Goal: Information Seeking & Learning: Find specific page/section

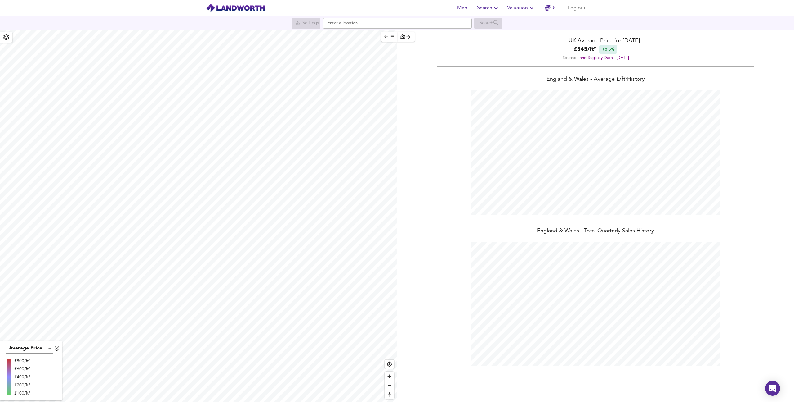
scroll to position [402, 794]
click at [359, 21] on input "text" at bounding box center [397, 23] width 149 height 11
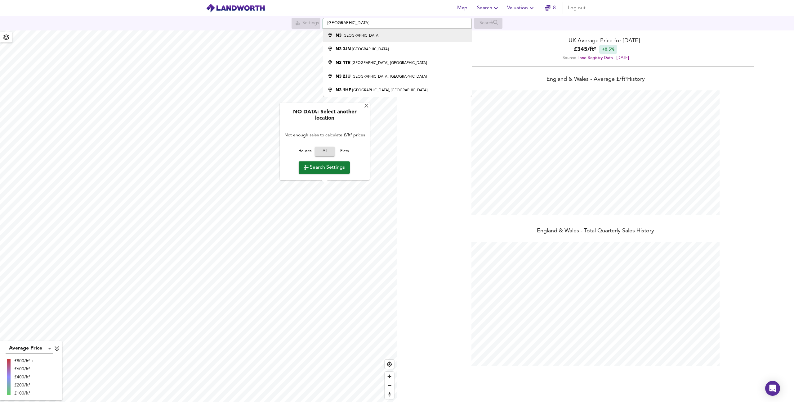
click at [365, 34] on div "N3 [GEOGRAPHIC_DATA]" at bounding box center [396, 35] width 142 height 6
type input "London N3"
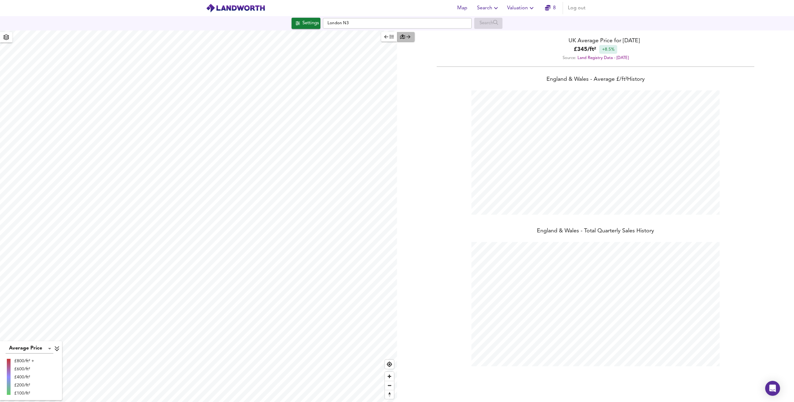
click at [410, 35] on icon "button" at bounding box center [408, 36] width 4 height 4
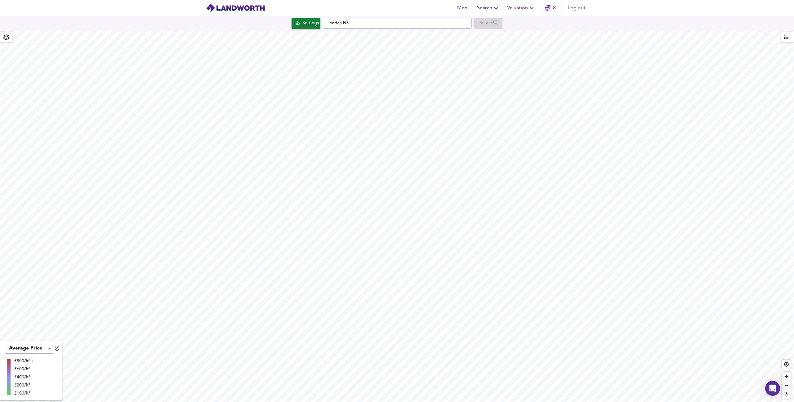
checkbox input "false"
checkbox input "true"
click at [787, 37] on icon "button" at bounding box center [786, 37] width 4 height 4
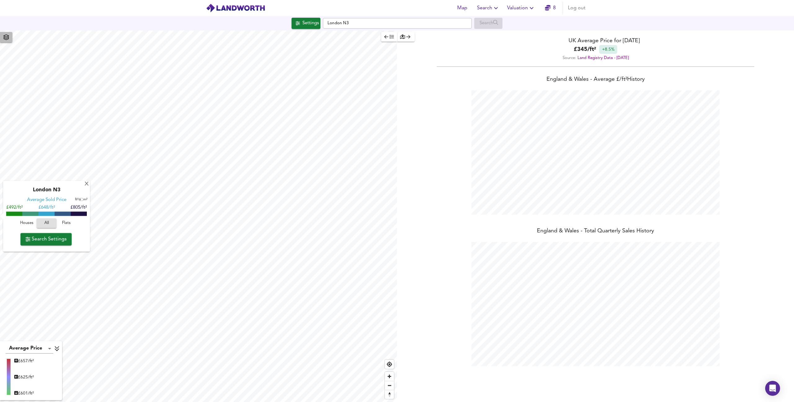
click at [7, 41] on span "button" at bounding box center [6, 37] width 10 height 9
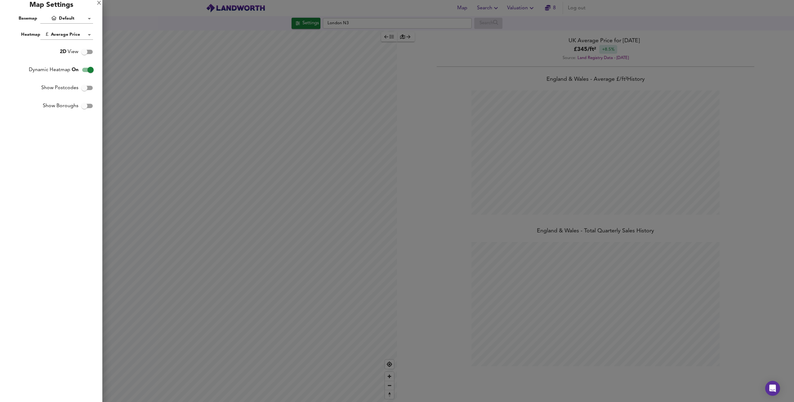
click at [90, 9] on div "Map Settings" at bounding box center [51, 7] width 102 height 14
drag, startPoint x: 296, startPoint y: 27, endPoint x: 295, endPoint y: 23, distance: 4.0
click at [296, 27] on div at bounding box center [397, 201] width 794 height 402
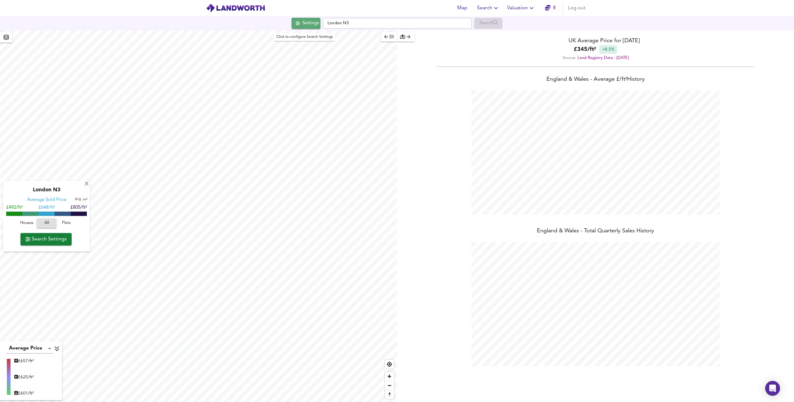
click at [309, 24] on div "Settings" at bounding box center [311, 23] width 16 height 8
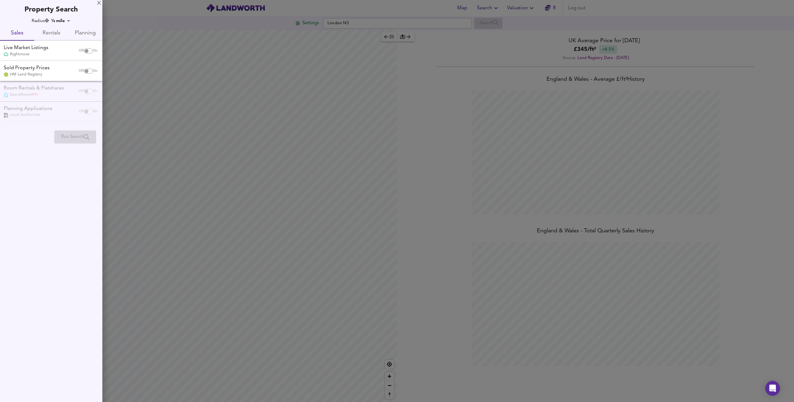
click at [88, 50] on input "checkbox" at bounding box center [86, 50] width 15 height 5
checkbox input "true"
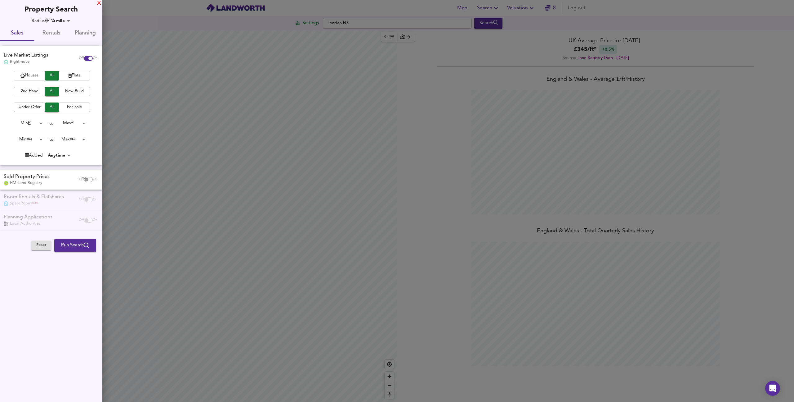
click at [97, 5] on div "X" at bounding box center [99, 3] width 4 height 4
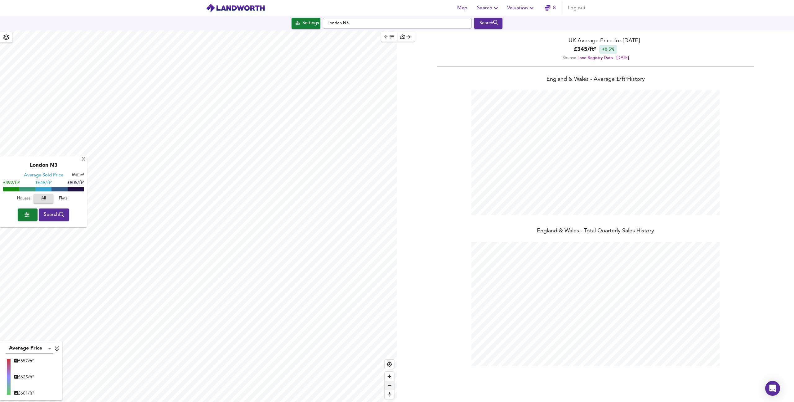
click at [387, 387] on span "Zoom out" at bounding box center [389, 385] width 9 height 9
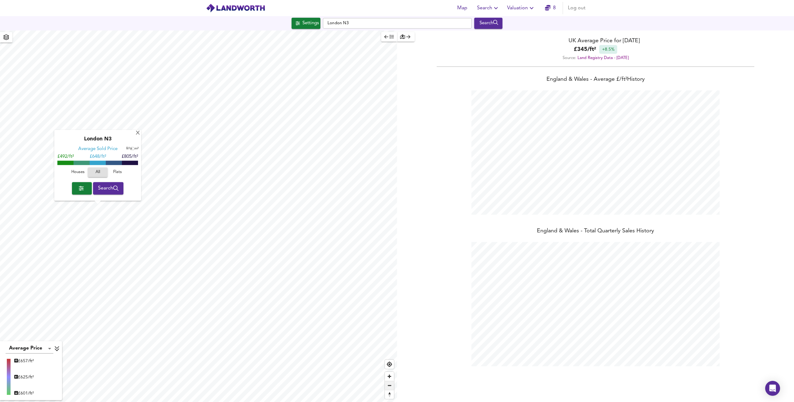
click at [387, 387] on span "Zoom out" at bounding box center [389, 385] width 9 height 9
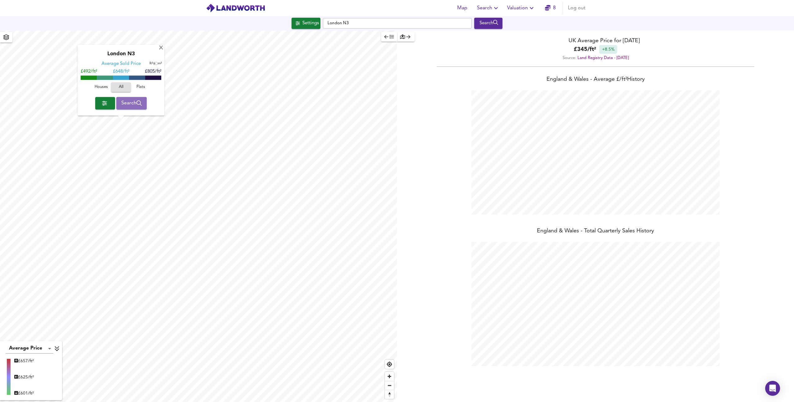
click at [130, 102] on span "Search" at bounding box center [131, 103] width 21 height 9
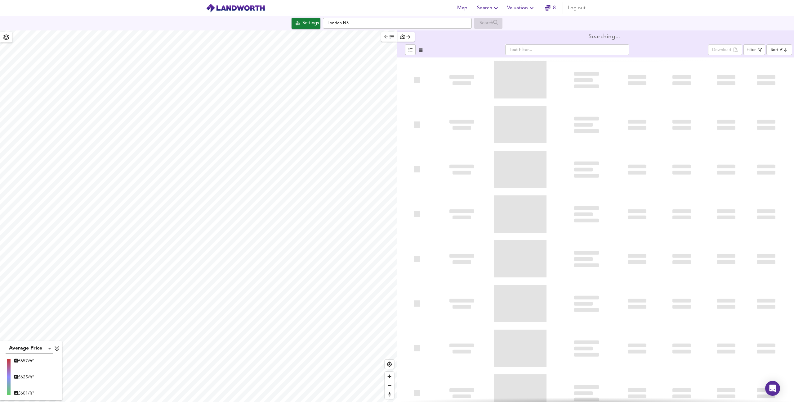
type input "bestdeal"
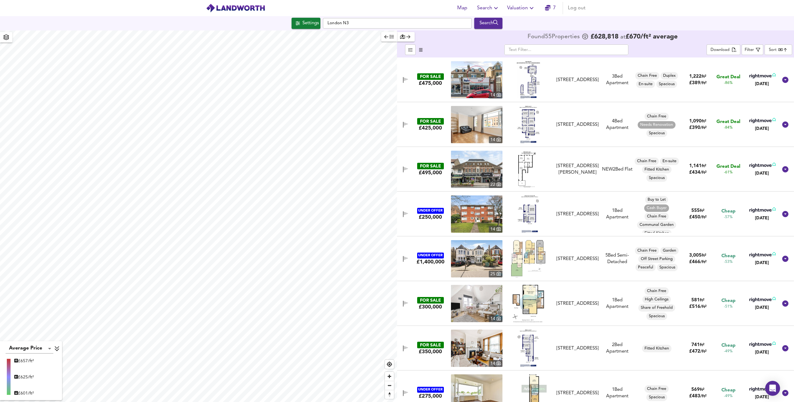
click at [577, 78] on div "[STREET_ADDRESS]" at bounding box center [578, 80] width 42 height 7
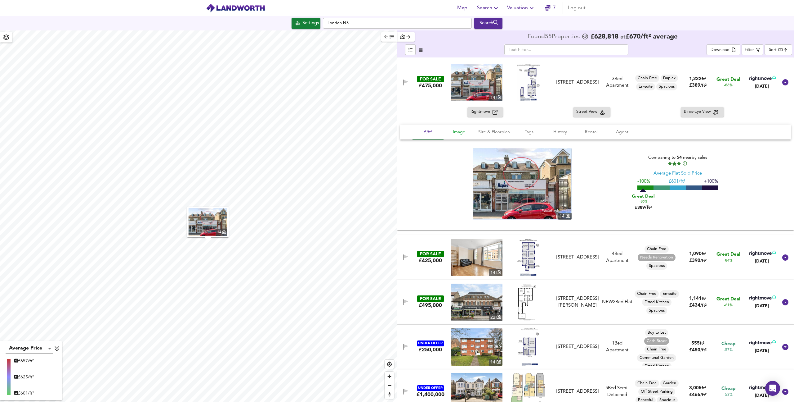
click at [466, 129] on span "Image" at bounding box center [459, 132] width 24 height 8
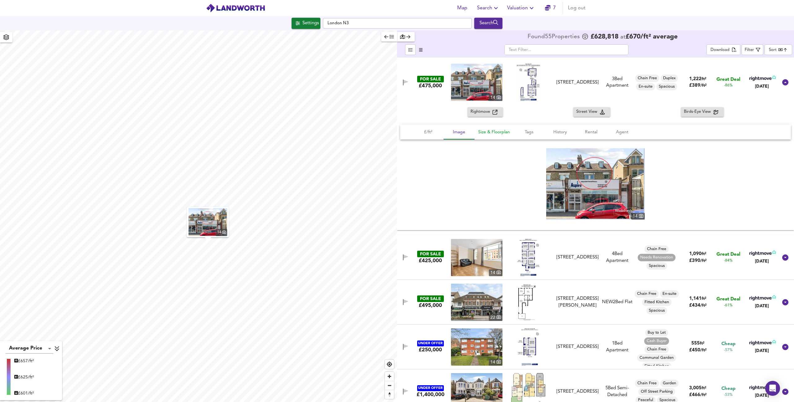
click at [496, 127] on button "Size & Floorplan" at bounding box center [494, 131] width 39 height 15
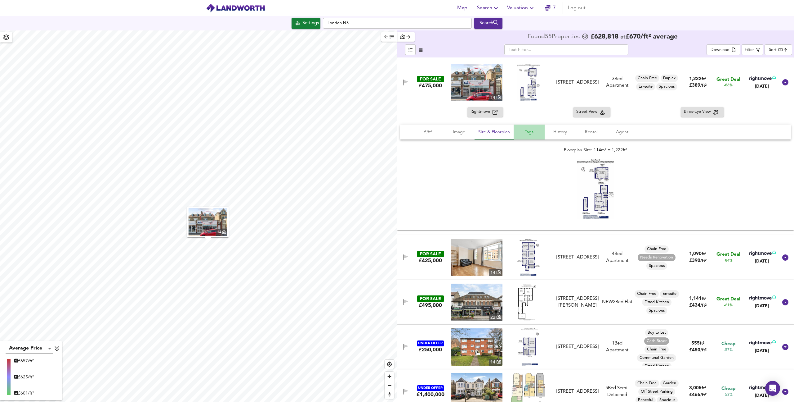
click at [527, 131] on span "Tags" at bounding box center [530, 132] width 24 height 8
click at [557, 132] on span "History" at bounding box center [561, 132] width 24 height 8
click at [583, 132] on span "Rental" at bounding box center [592, 132] width 24 height 8
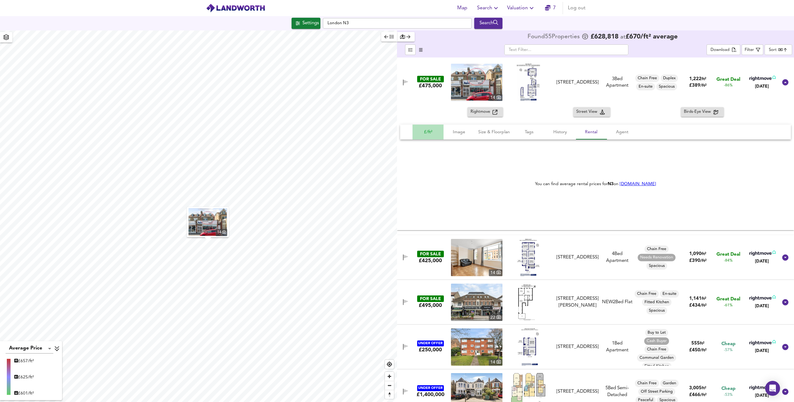
click at [438, 131] on span "£/ft²" at bounding box center [428, 132] width 24 height 8
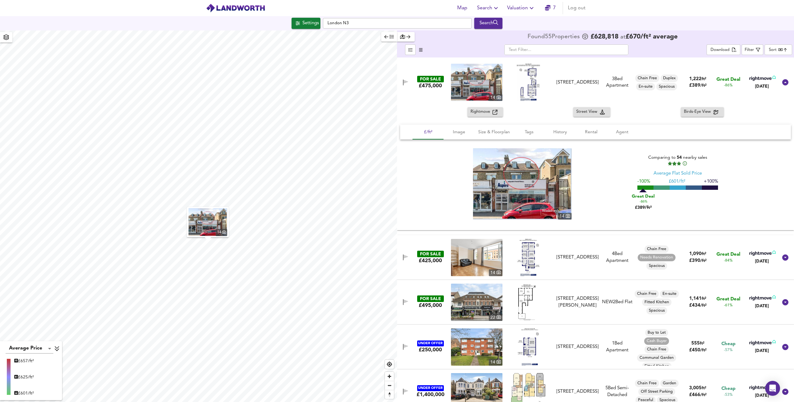
click at [406, 84] on icon "button" at bounding box center [405, 82] width 5 height 6
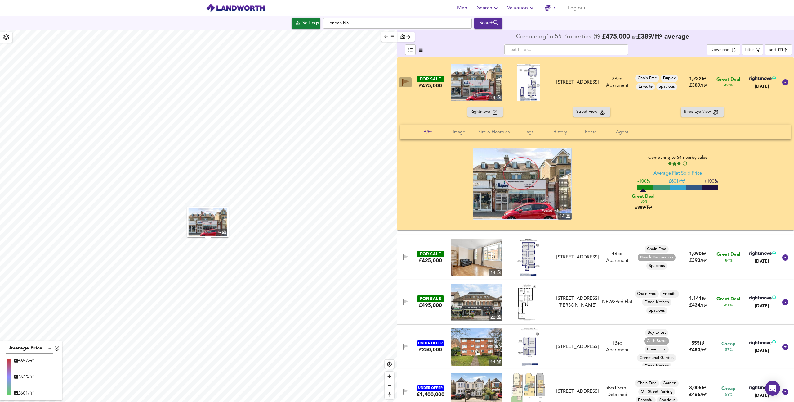
click at [406, 81] on icon "button" at bounding box center [406, 81] width 6 height 5
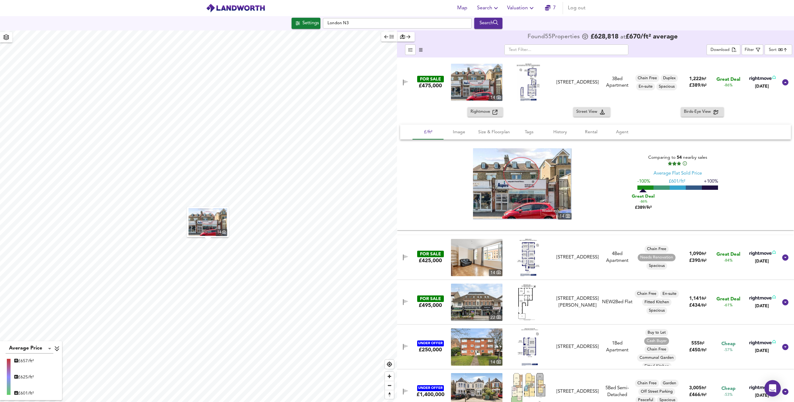
click at [772, 384] on icon "Open Intercom Messenger" at bounding box center [772, 388] width 7 height 8
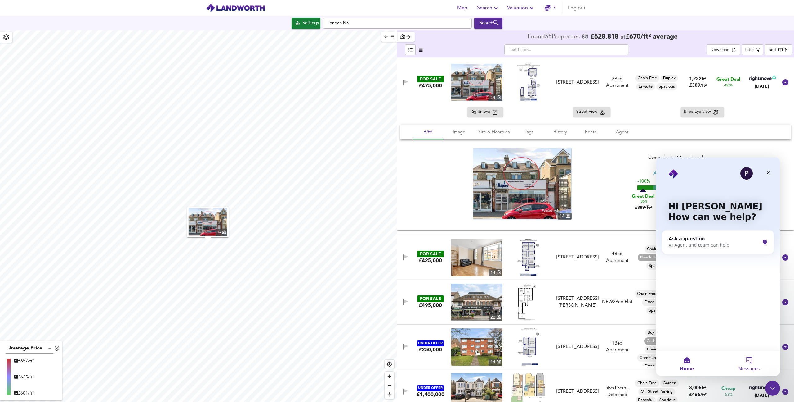
click at [760, 360] on button "Messages" at bounding box center [749, 363] width 62 height 25
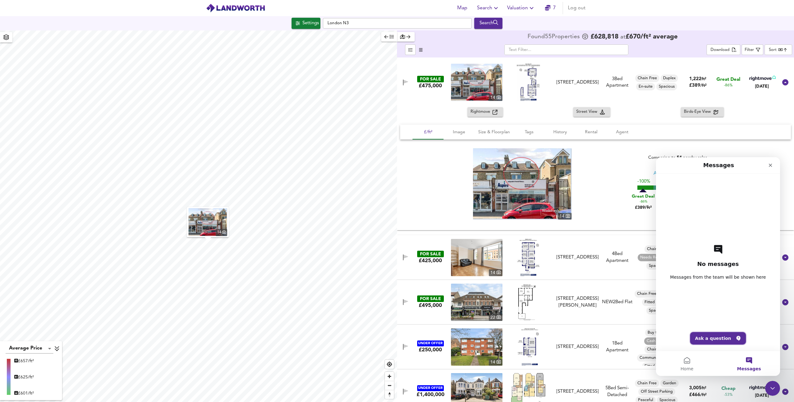
click at [720, 337] on button "Ask a question" at bounding box center [718, 338] width 56 height 12
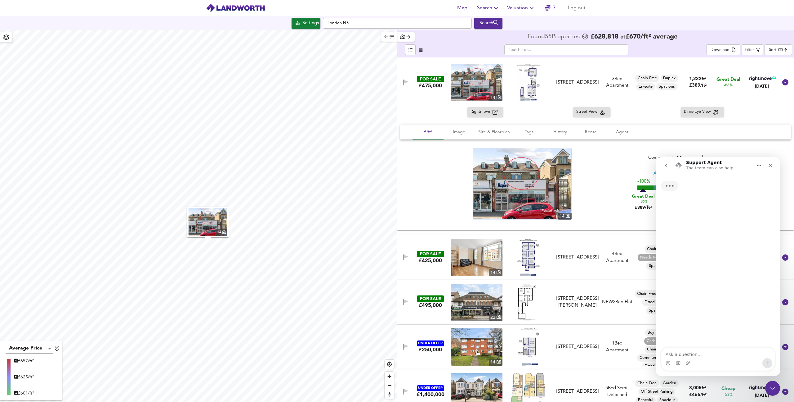
click at [691, 353] on textarea "Ask a question…" at bounding box center [719, 352] width 114 height 11
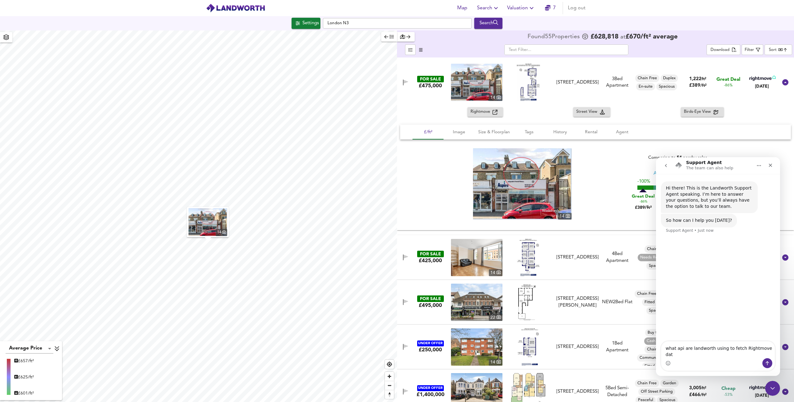
type textarea "what api are landworth using to fetch Rightmove data"
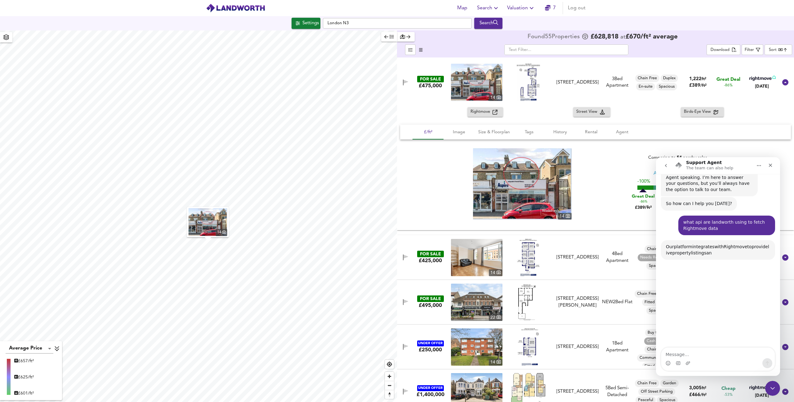
scroll to position [60, 0]
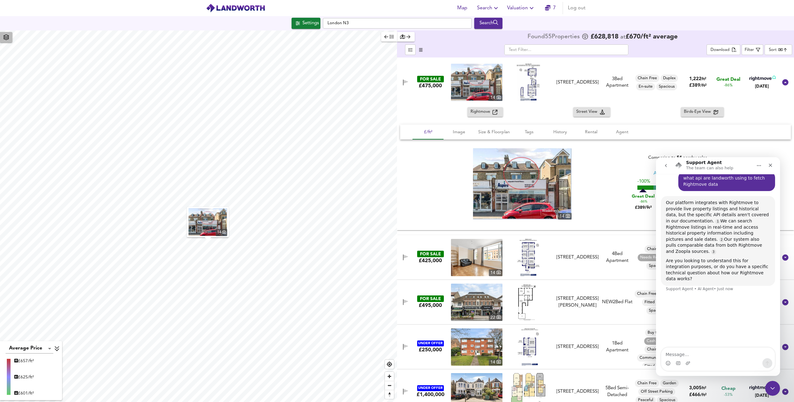
click at [7, 39] on icon "button" at bounding box center [6, 37] width 6 height 6
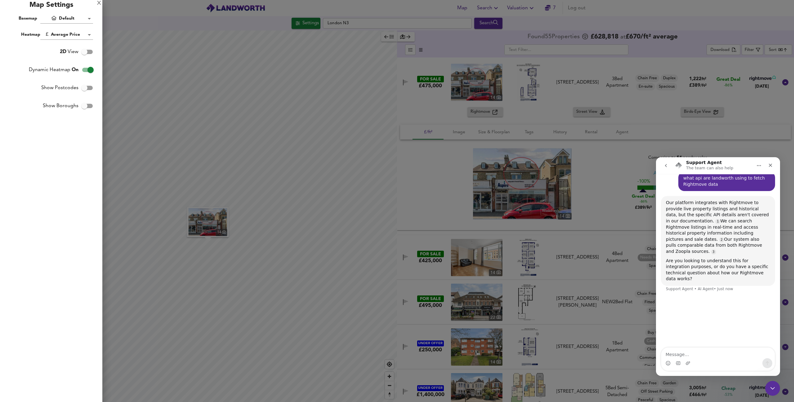
click at [122, 16] on div at bounding box center [397, 201] width 794 height 402
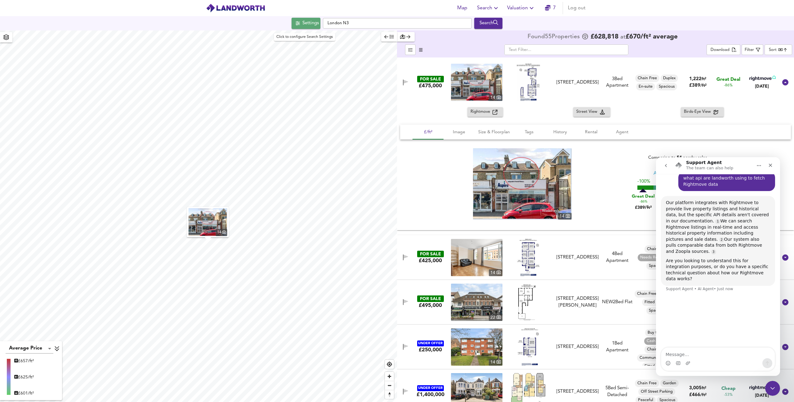
click at [312, 22] on div "Settings" at bounding box center [311, 23] width 16 height 8
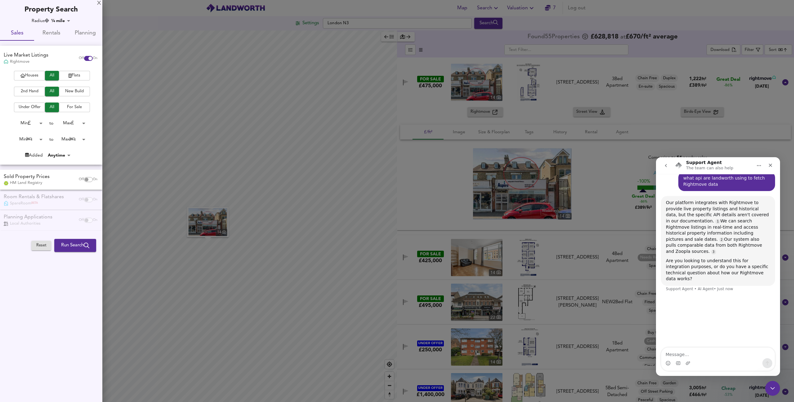
click at [167, 43] on div at bounding box center [397, 201] width 794 height 402
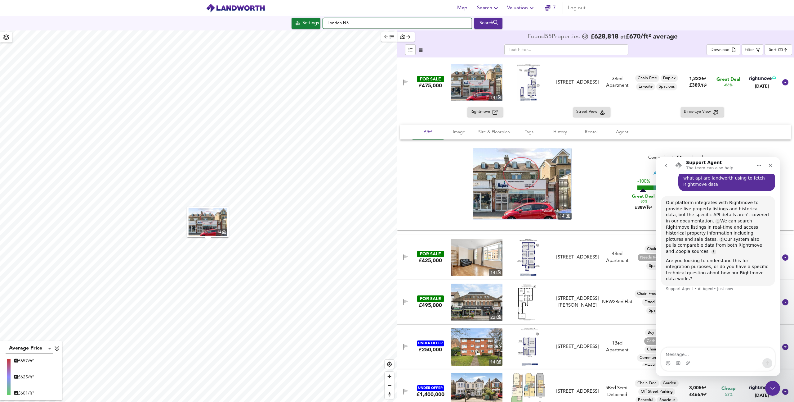
click at [359, 23] on input "London N3" at bounding box center [397, 23] width 149 height 11
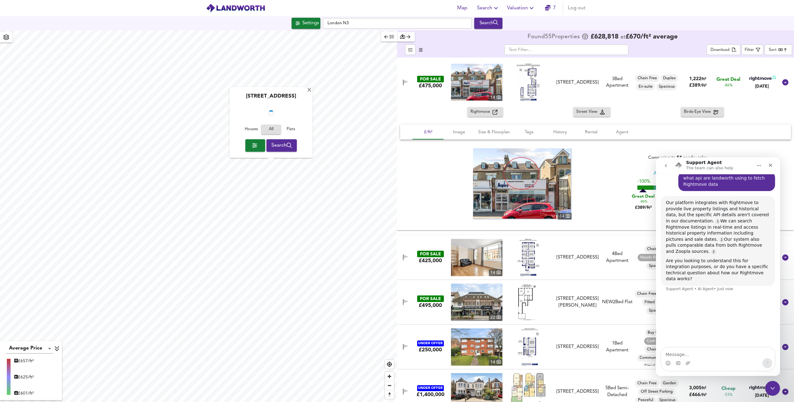
click at [278, 150] on button "Search" at bounding box center [282, 145] width 31 height 12
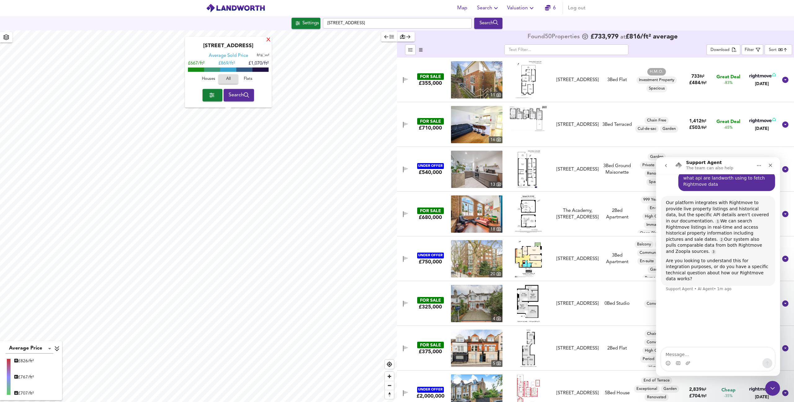
click at [267, 40] on div "X" at bounding box center [268, 40] width 5 height 6
click at [7, 39] on icon "button" at bounding box center [6, 37] width 6 height 6
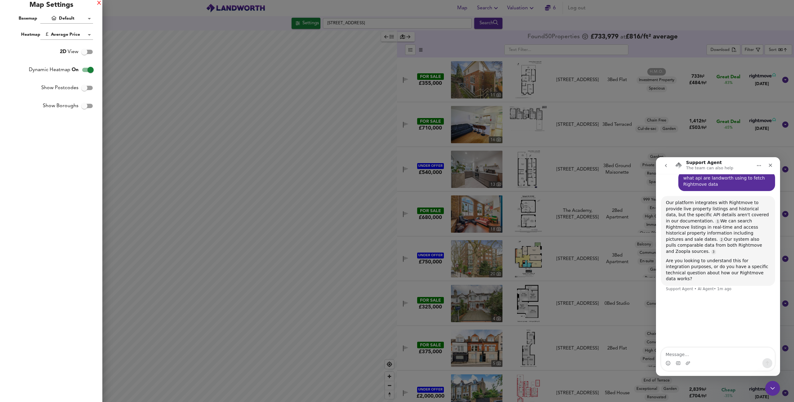
click at [97, 1] on div "X" at bounding box center [99, 3] width 4 height 4
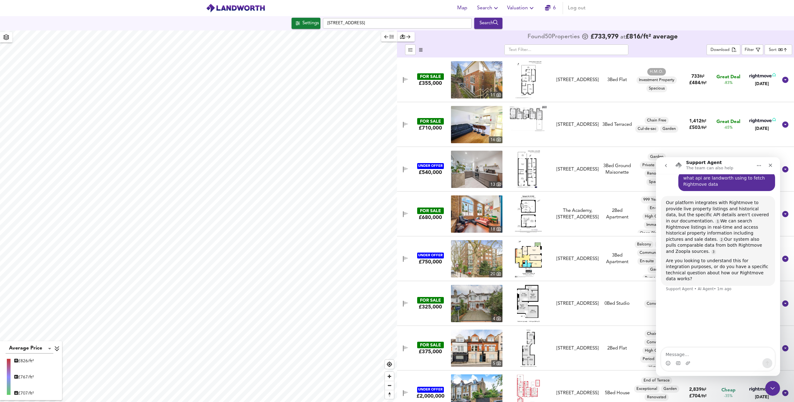
click at [412, 36] on button "button" at bounding box center [406, 37] width 18 height 10
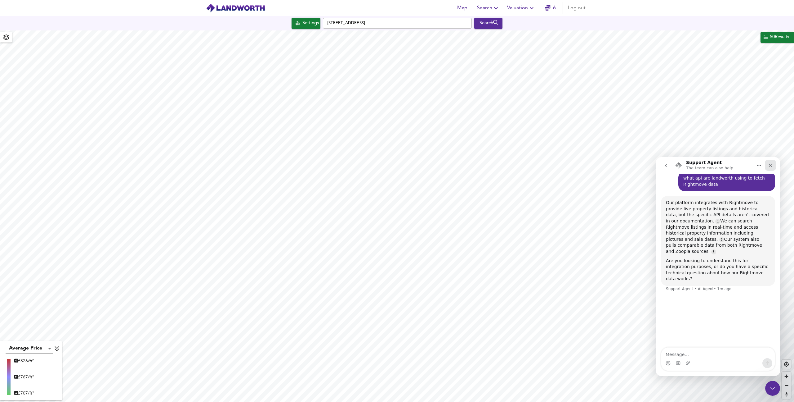
click at [774, 164] on div "Close" at bounding box center [770, 164] width 11 height 11
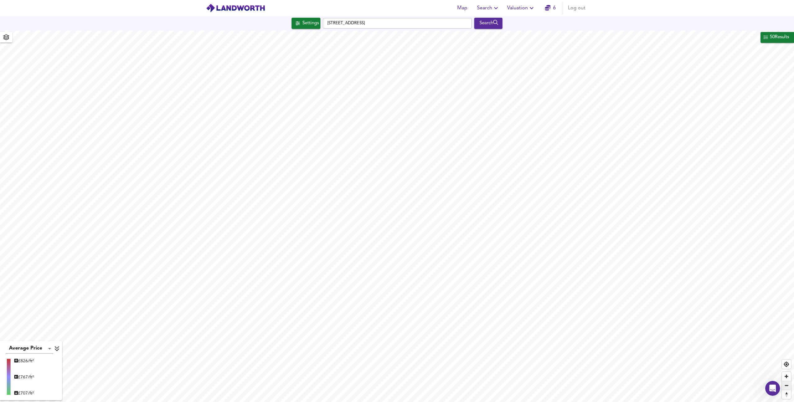
click at [790, 387] on span "Zoom out" at bounding box center [786, 385] width 9 height 9
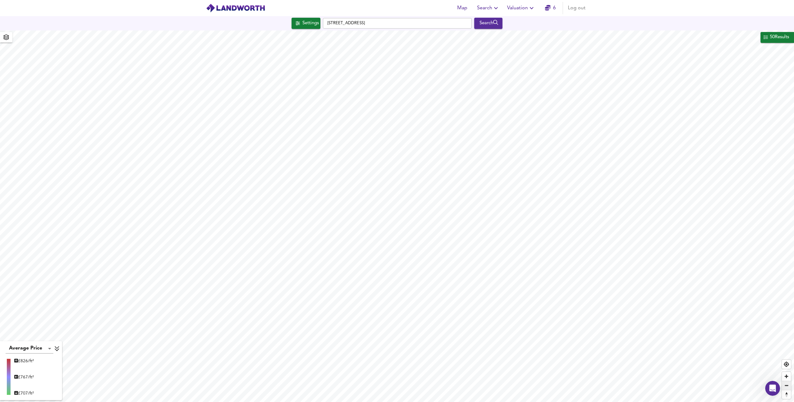
click at [790, 387] on span "Zoom out" at bounding box center [786, 385] width 9 height 9
click at [789, 387] on span "Zoom out" at bounding box center [786, 385] width 9 height 9
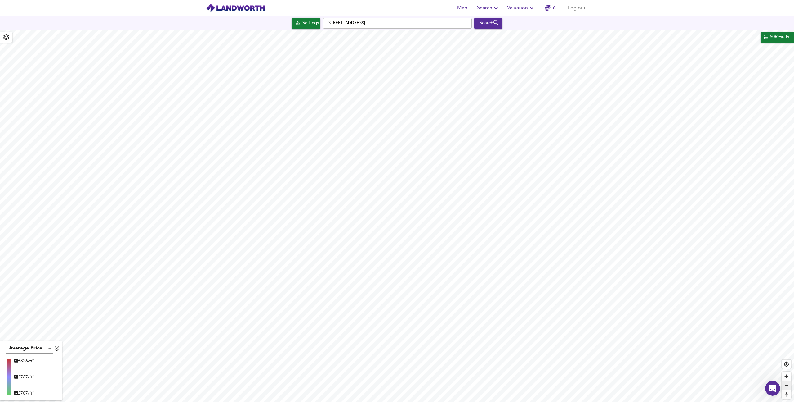
click at [789, 387] on span "Zoom out" at bounding box center [786, 385] width 9 height 9
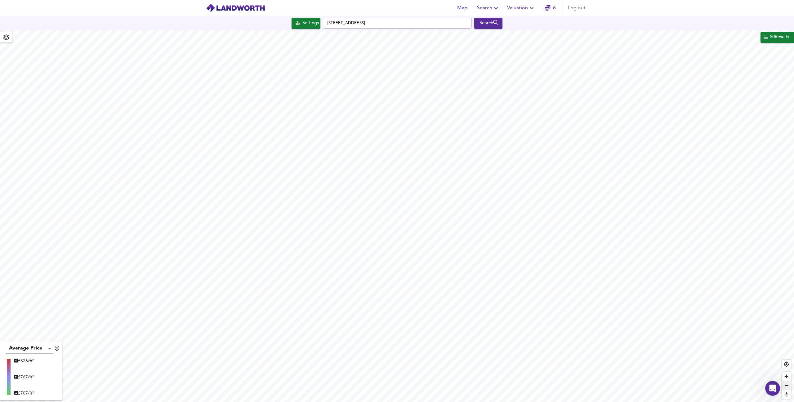
click at [789, 387] on span "Zoom out" at bounding box center [786, 385] width 9 height 9
click at [788, 377] on span "Zoom in" at bounding box center [786, 375] width 9 height 9
click at [353, 100] on span "Search" at bounding box center [349, 101] width 21 height 9
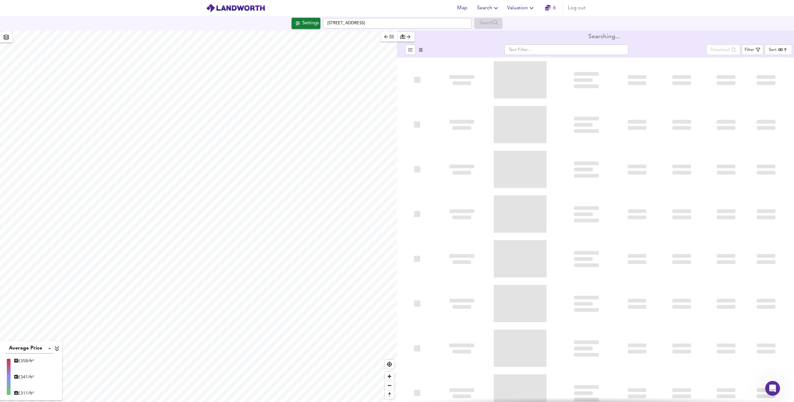
type input "bestdeal"
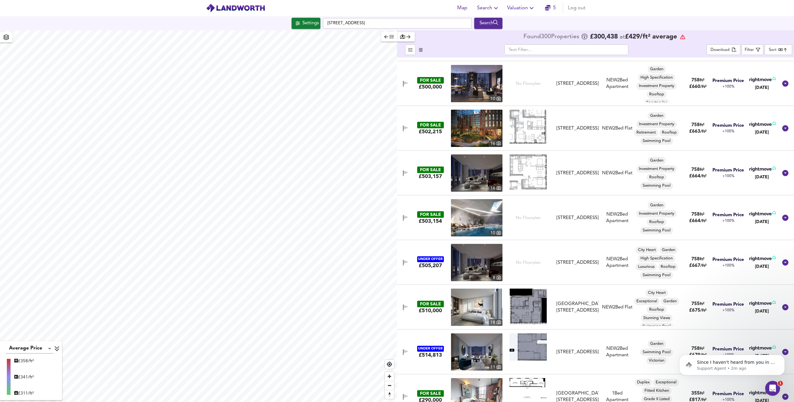
scroll to position [71, 0]
